Goal: Information Seeking & Learning: Learn about a topic

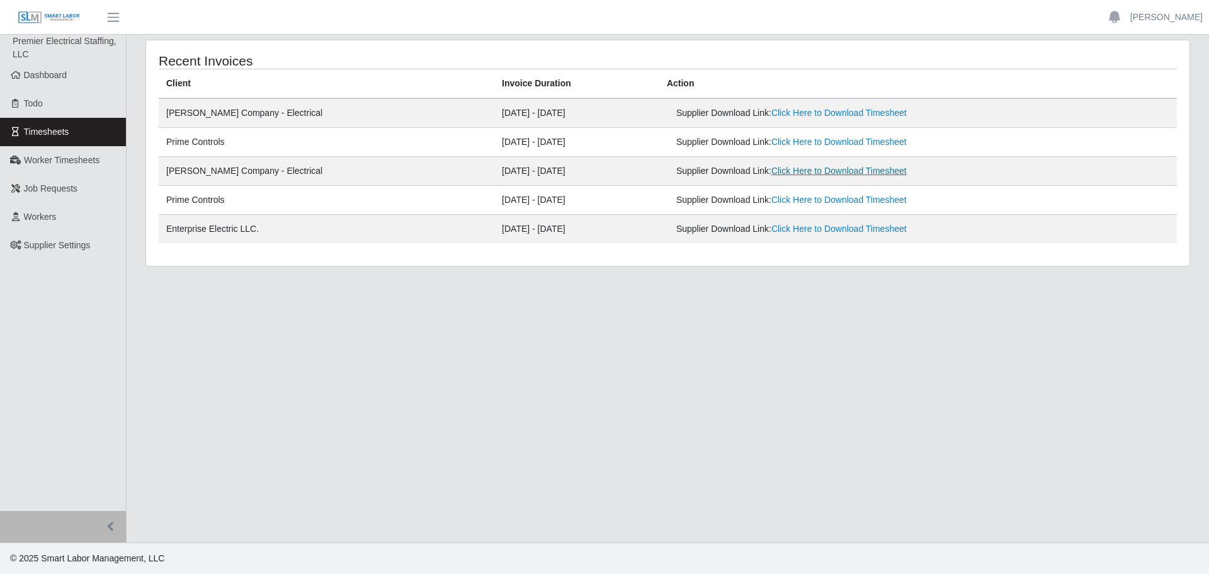
click at [799, 172] on link "Click Here to Download Timesheet" at bounding box center [838, 171] width 135 height 10
click at [775, 110] on link "Click Here to Download Timesheet" at bounding box center [838, 113] width 135 height 10
click at [81, 71] on link "Dashboard" at bounding box center [63, 75] width 126 height 28
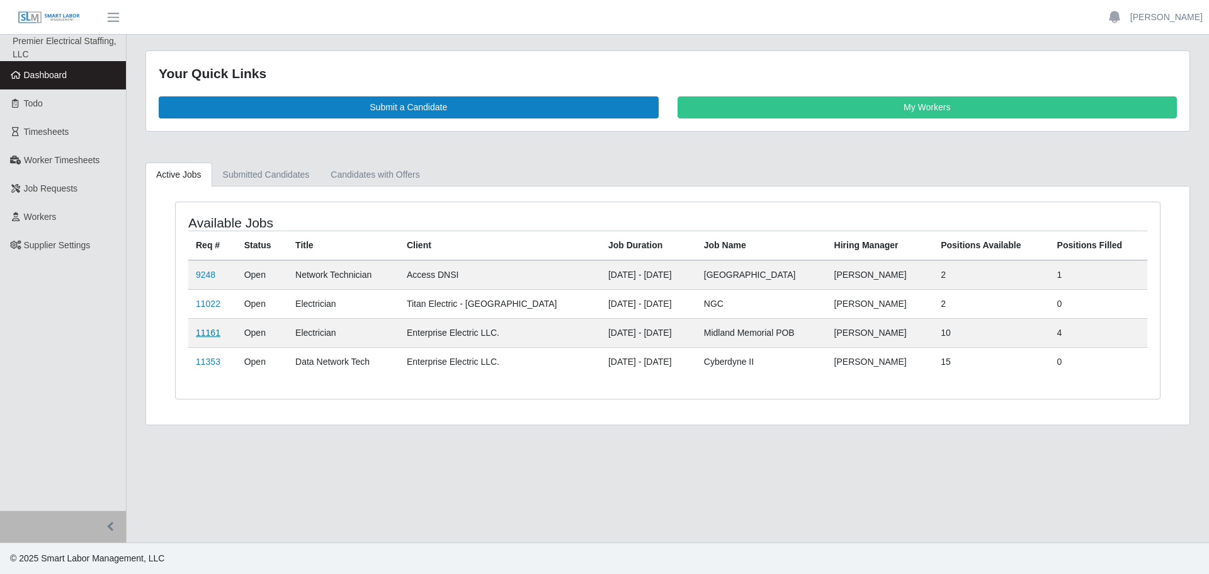
click at [202, 331] on link "11161" at bounding box center [208, 332] width 25 height 10
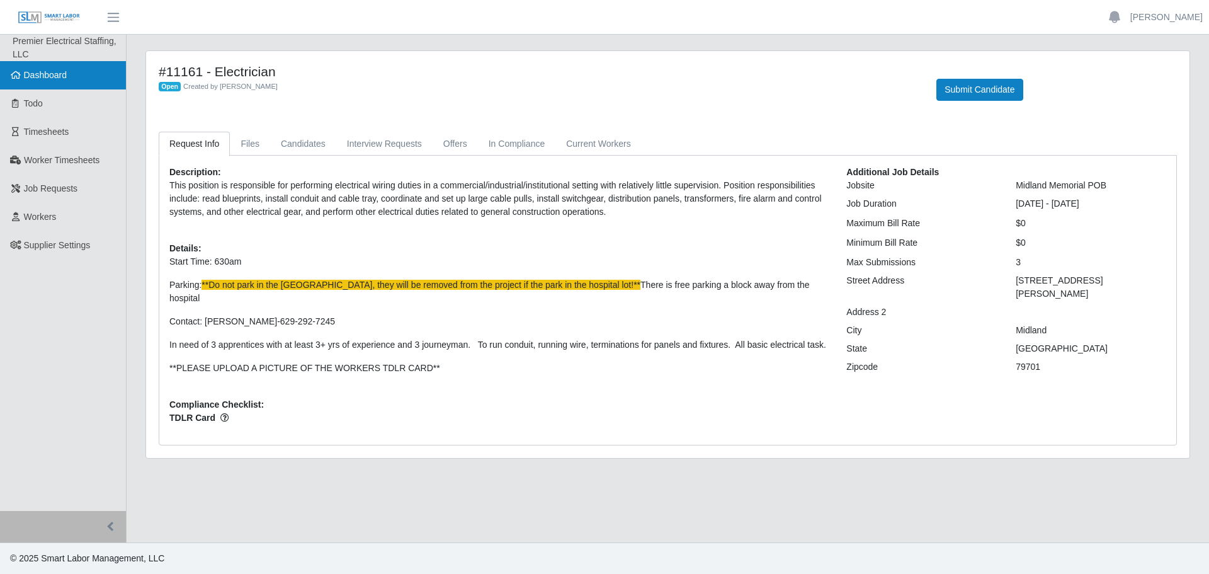
click at [50, 79] on span "Dashboard" at bounding box center [45, 75] width 43 height 10
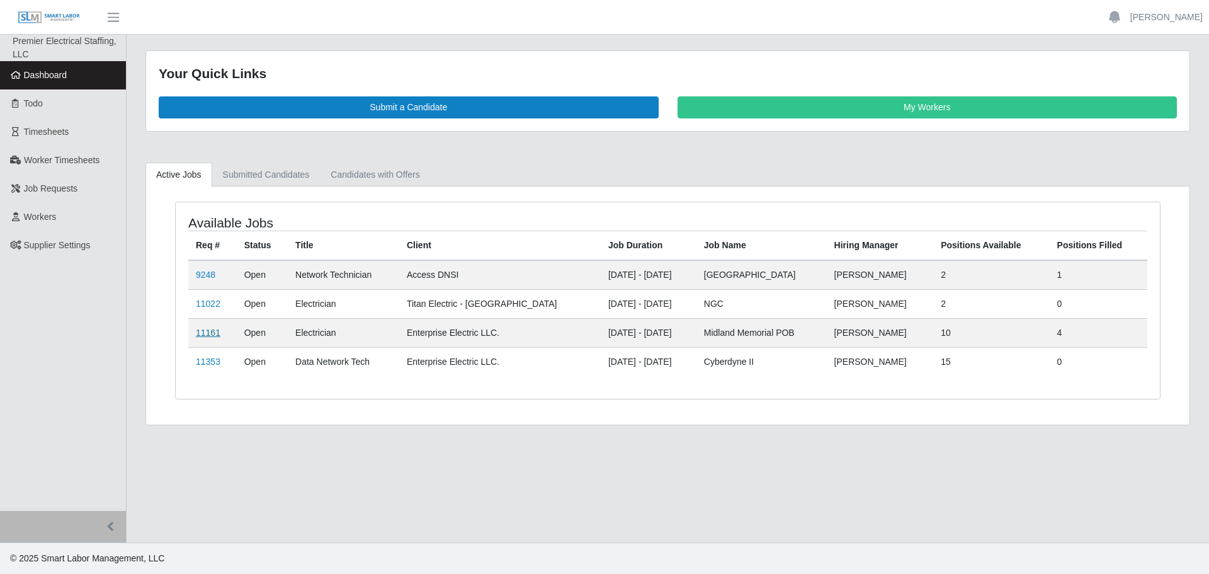
click at [218, 332] on link "11161" at bounding box center [208, 332] width 25 height 10
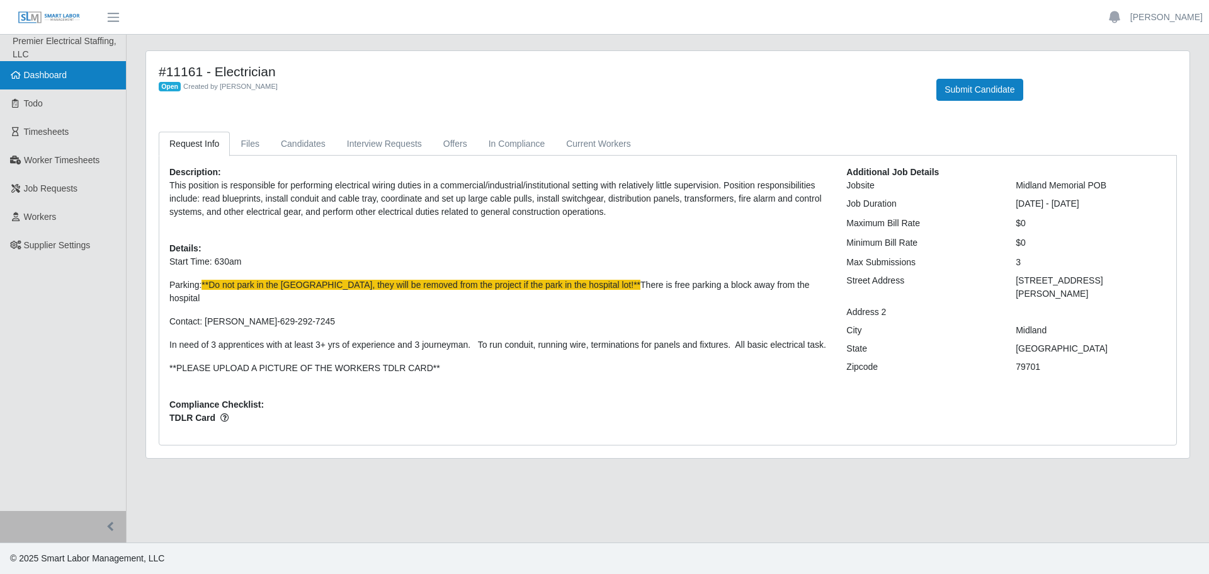
click at [42, 71] on span "Dashboard" at bounding box center [45, 75] width 43 height 10
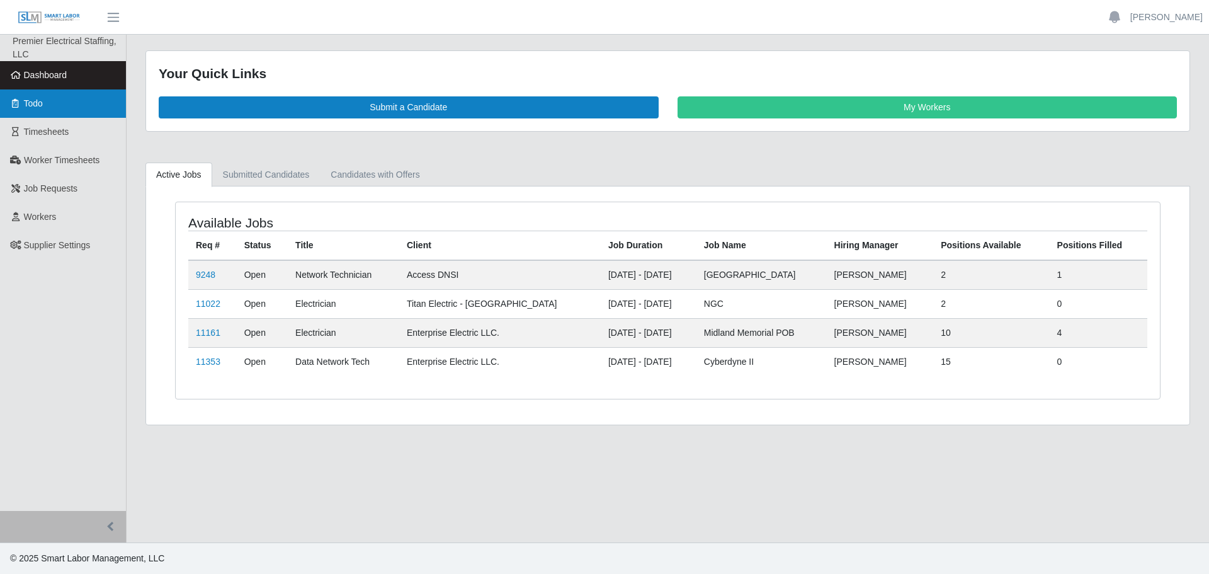
click at [53, 110] on link "Todo" at bounding box center [63, 103] width 126 height 28
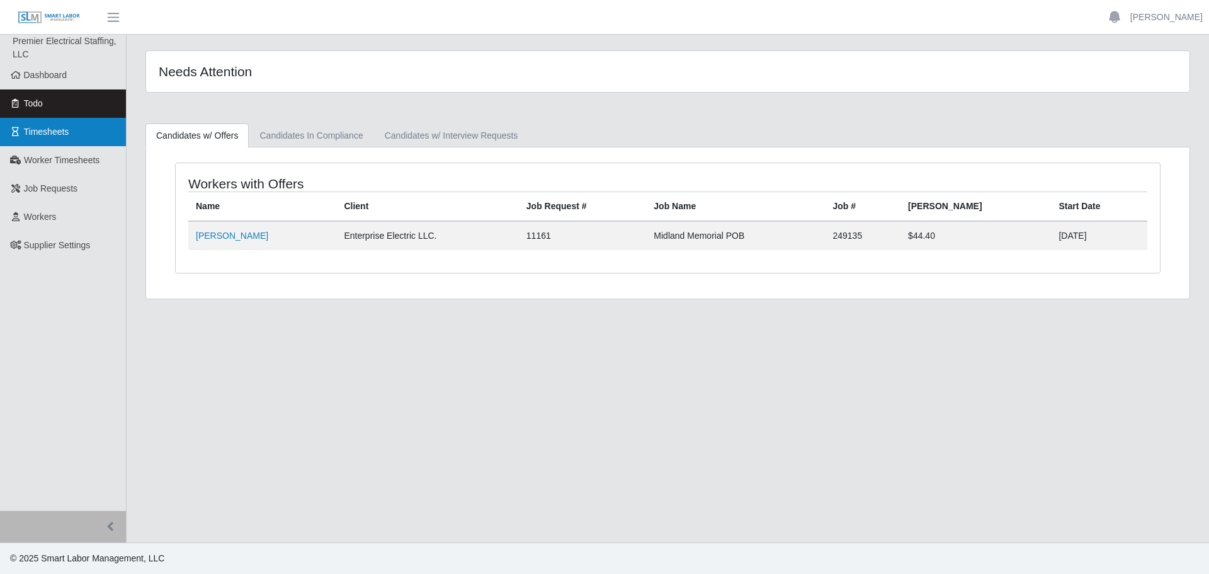
click at [64, 129] on span "Timesheets" at bounding box center [46, 132] width 45 height 10
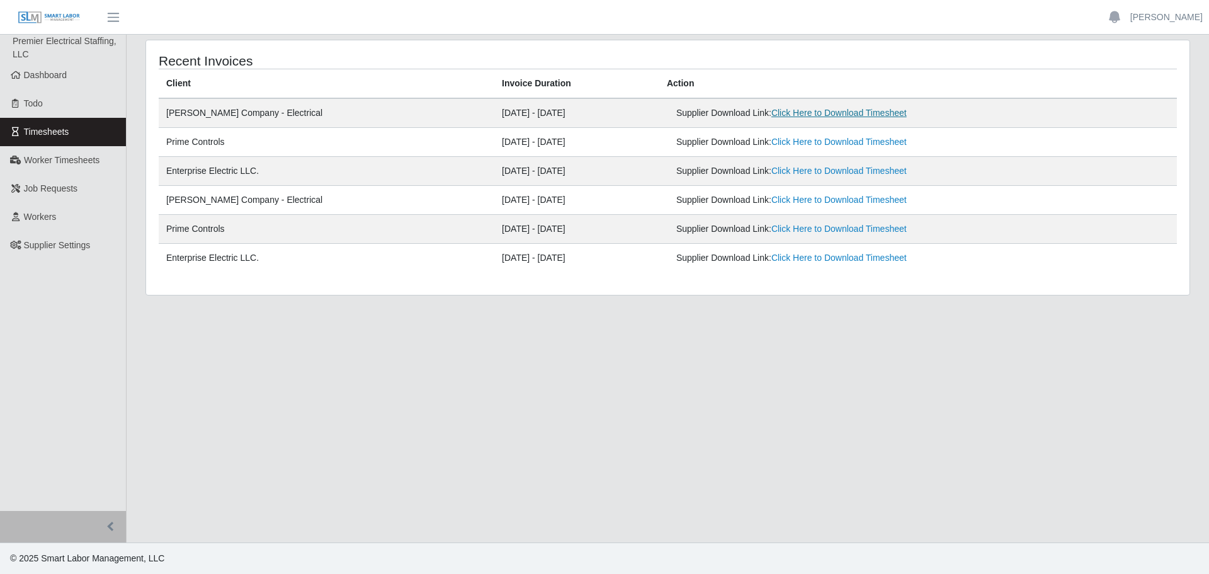
click at [773, 112] on link "Click Here to Download Timesheet" at bounding box center [838, 113] width 135 height 10
click at [771, 168] on link "Click Here to Download Timesheet" at bounding box center [838, 171] width 135 height 10
click at [59, 77] on span "Dashboard" at bounding box center [45, 75] width 43 height 10
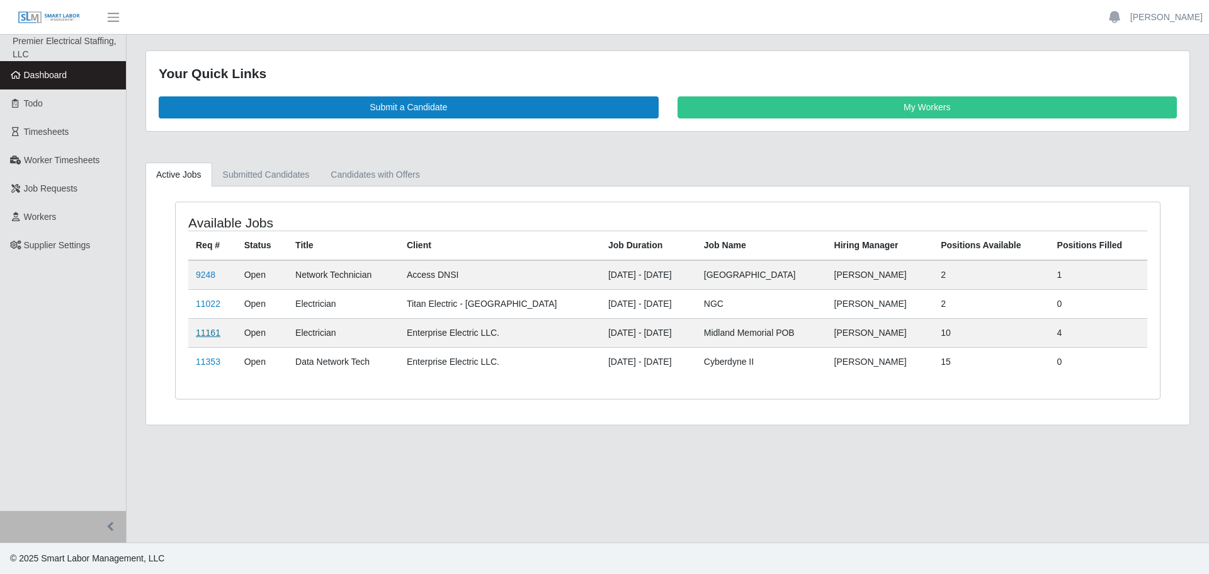
click at [216, 331] on link "11161" at bounding box center [208, 332] width 25 height 10
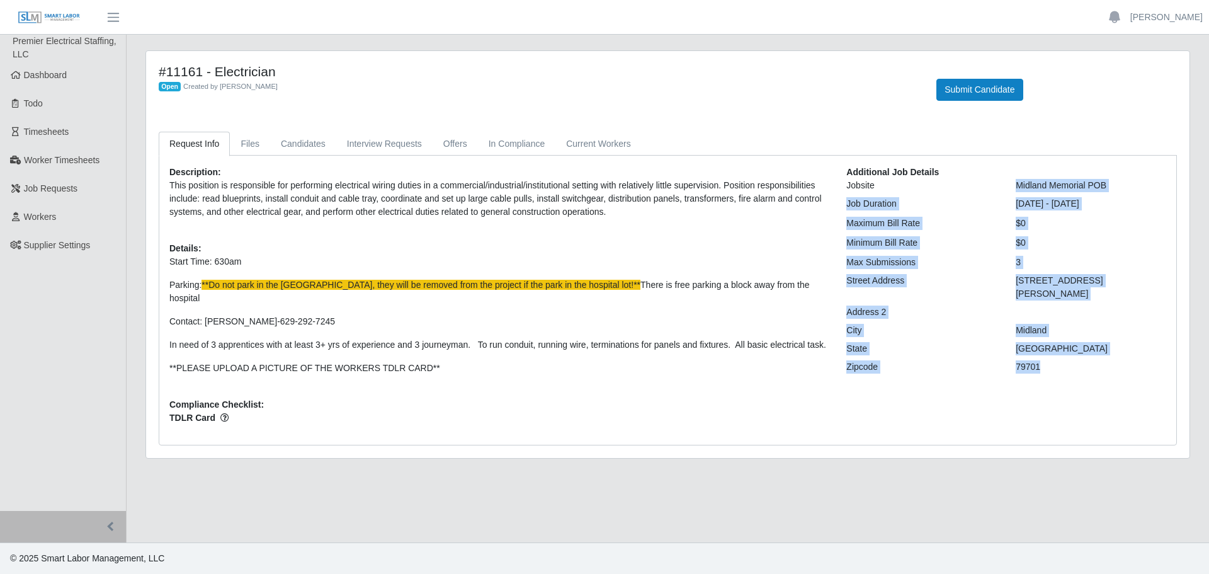
drag, startPoint x: 1013, startPoint y: 181, endPoint x: 1086, endPoint y: 343, distance: 178.1
click at [1086, 343] on div "Additional Job Details Jobsite Midland Memorial POB Job Duration [DATE] - [DATE…" at bounding box center [1006, 300] width 339 height 269
copy div "Midland Memorial POB Job Duration [DATE] - [DATE] Maximum Bill Rate $0 Minimum …"
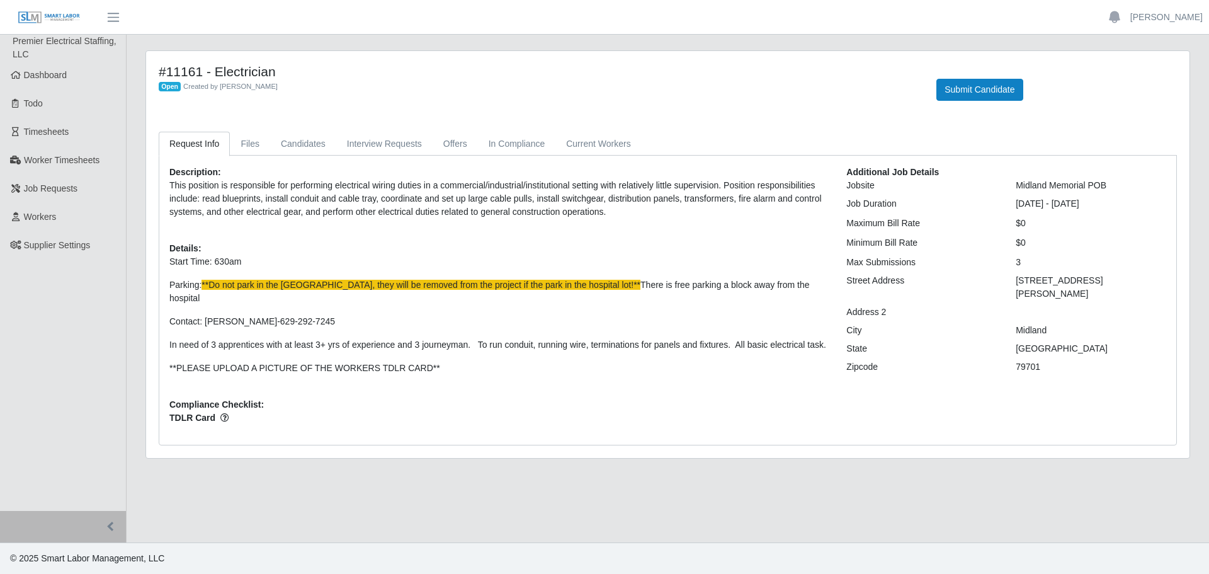
drag, startPoint x: 769, startPoint y: 219, endPoint x: 760, endPoint y: 224, distance: 9.9
click at [768, 219] on div "Description: This position is responsible for performing electrical wiring duti…" at bounding box center [498, 300] width 677 height 269
drag, startPoint x: 168, startPoint y: 247, endPoint x: 429, endPoint y: 300, distance: 266.5
click at [429, 300] on div "Description: This position is responsible for performing electrical wiring duti…" at bounding box center [498, 300] width 677 height 269
copy div "Details: Start Time: 630am Parking: **Do not park in the [GEOGRAPHIC_DATA], the…"
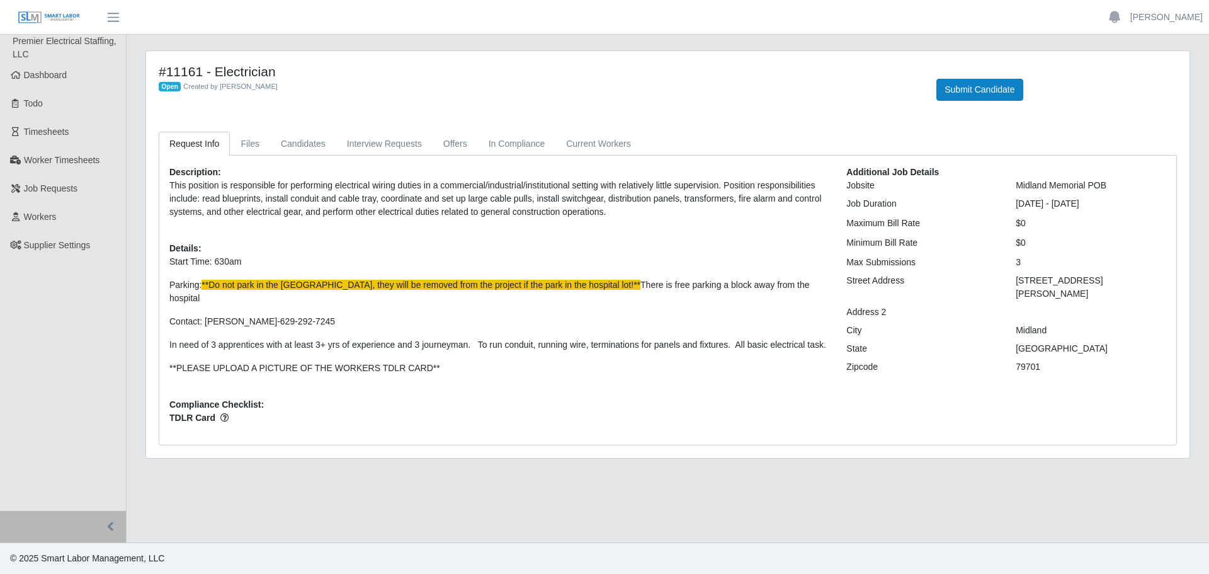
click at [553, 105] on div "#11161 - Electrician Open Created by [PERSON_NAME] Submit Candidate" at bounding box center [667, 90] width 1037 height 52
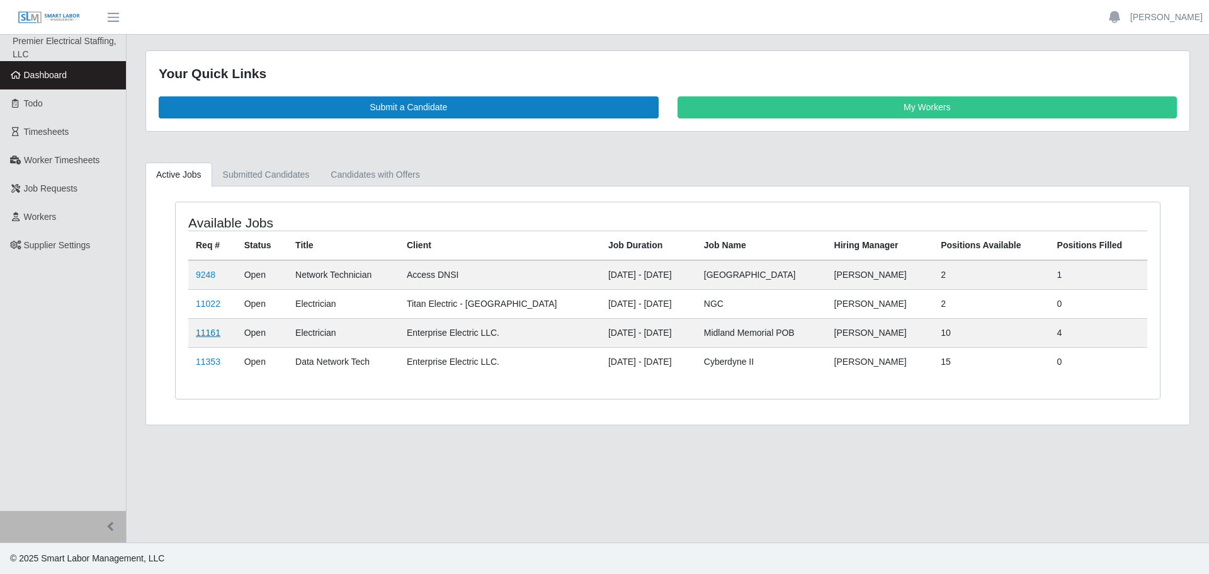
click at [208, 334] on link "11161" at bounding box center [208, 332] width 25 height 10
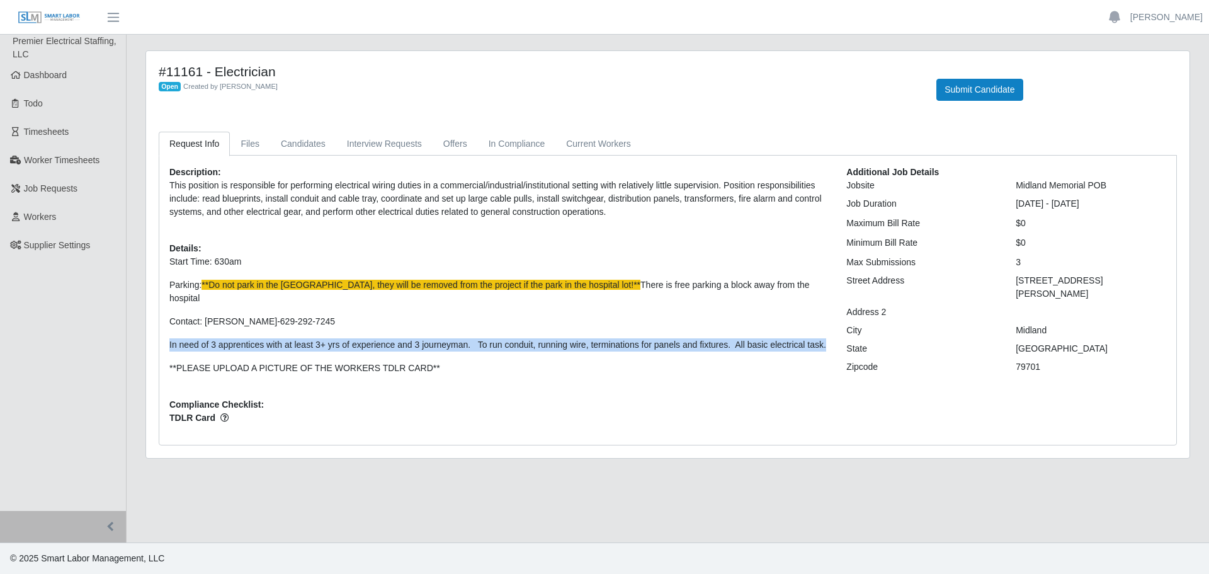
drag, startPoint x: 168, startPoint y: 331, endPoint x: 820, endPoint y: 326, distance: 652.4
click at [826, 326] on div "Description: This position is responsible for performing electrical wiring duti…" at bounding box center [498, 300] width 677 height 269
copy p "In need of 3 apprentices with at least 3+ yrs of experience and 3 journeyman. T…"
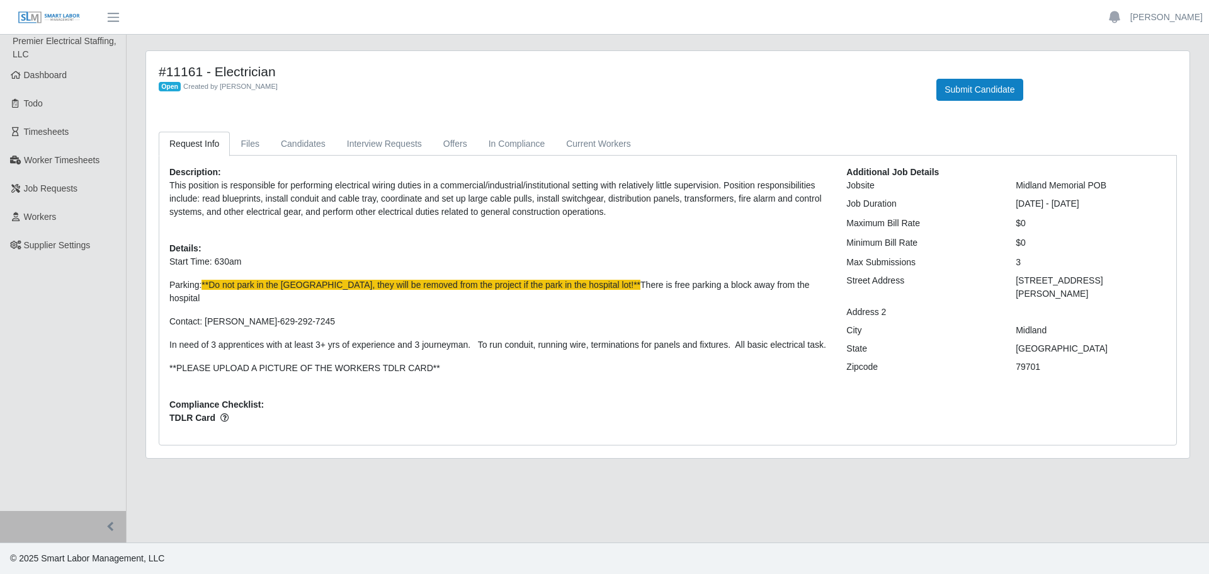
click at [276, 384] on div "Description: This position is responsible for performing electrical wiring duti…" at bounding box center [498, 300] width 677 height 269
drag, startPoint x: 167, startPoint y: 402, endPoint x: 215, endPoint y: 404, distance: 48.6
click at [215, 404] on div "Description: This position is responsible for performing electrical wiring duti…" at bounding box center [498, 300] width 677 height 269
copy span "TDLR Card"
drag, startPoint x: 366, startPoint y: 307, endPoint x: 323, endPoint y: 304, distance: 42.9
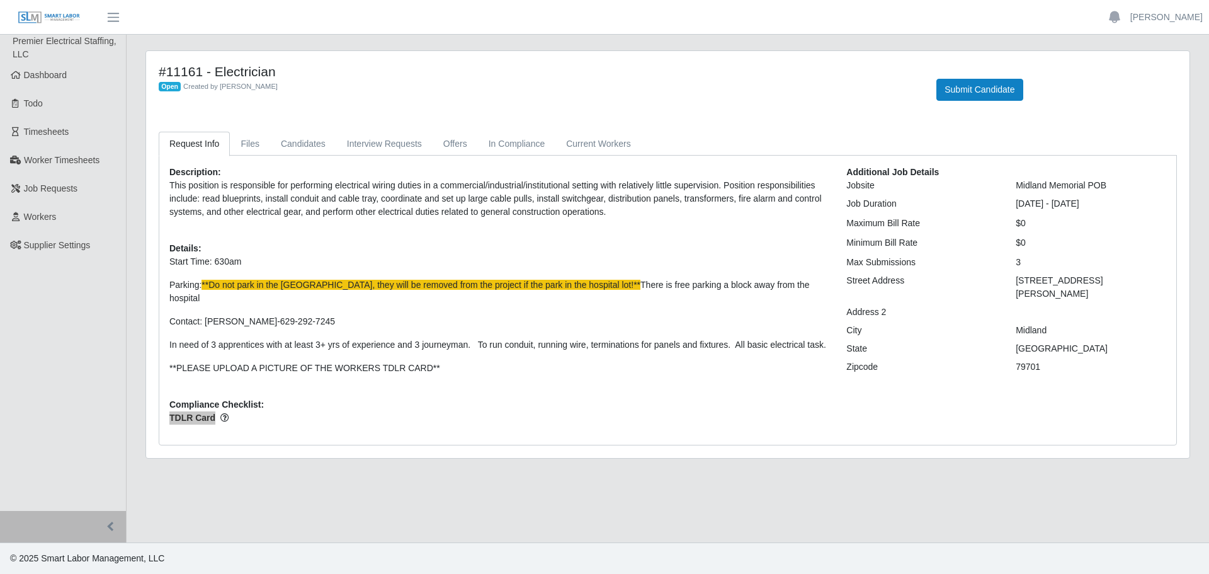
click at [366, 315] on p "Contact: [PERSON_NAME]-629-292-7245" at bounding box center [498, 321] width 658 height 13
drag, startPoint x: 205, startPoint y: 283, endPoint x: 809, endPoint y: 287, distance: 603.9
click at [809, 287] on p "Parking: **Do not park in the [GEOGRAPHIC_DATA], they will be removed from the …" at bounding box center [498, 291] width 658 height 26
copy p "**Do not park in the [GEOGRAPHIC_DATA], they will be removed from the project i…"
drag, startPoint x: 170, startPoint y: 186, endPoint x: 632, endPoint y: 228, distance: 464.1
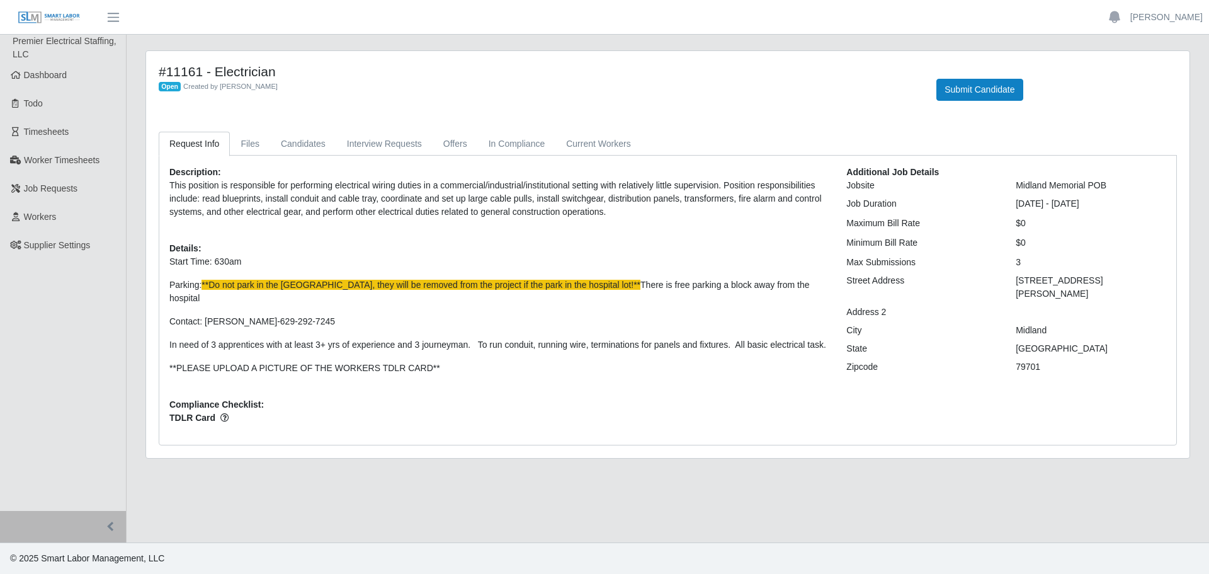
click at [632, 228] on div "Description: This position is responsible for performing electrical wiring duti…" at bounding box center [498, 300] width 677 height 269
copy div "This position is responsible for performing electrical wiring duties in a comme…"
click at [64, 75] on span "Dashboard" at bounding box center [45, 75] width 43 height 10
